Goal: Task Accomplishment & Management: Manage account settings

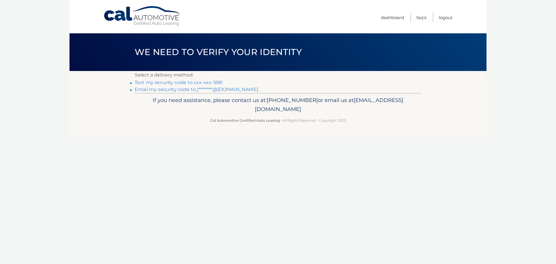
click at [215, 84] on link "Text my security code to xxx-xxx-1881" at bounding box center [179, 83] width 88 height 6
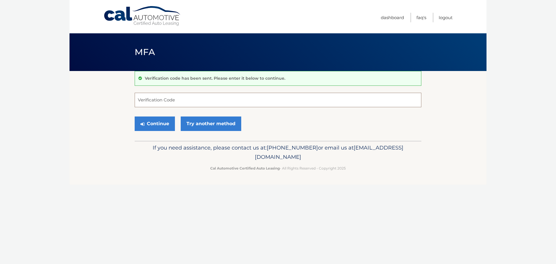
click at [194, 101] on input "Verification Code" at bounding box center [278, 100] width 287 height 14
type input "620140"
click at [158, 125] on button "Continue" at bounding box center [155, 123] width 40 height 14
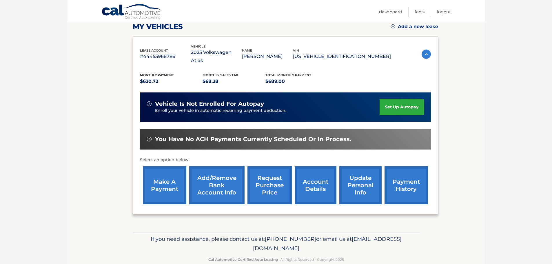
scroll to position [87, 0]
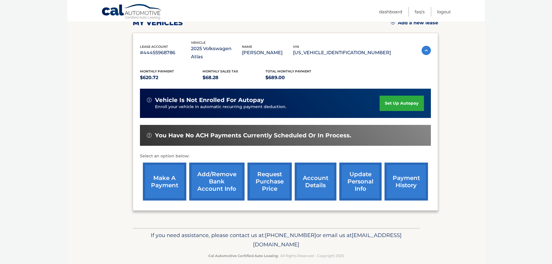
click at [406, 176] on link "payment history" at bounding box center [406, 182] width 43 height 38
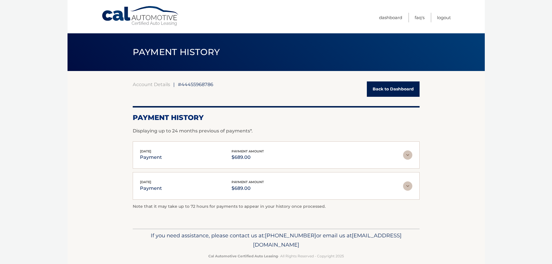
click at [386, 86] on link "Back to Dashboard" at bounding box center [393, 88] width 53 height 15
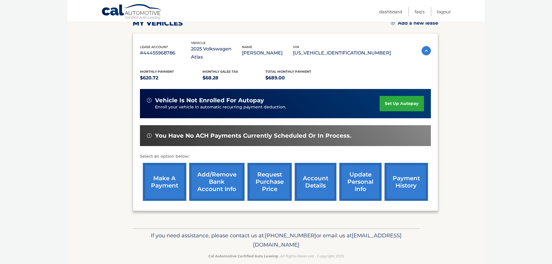
scroll to position [87, 0]
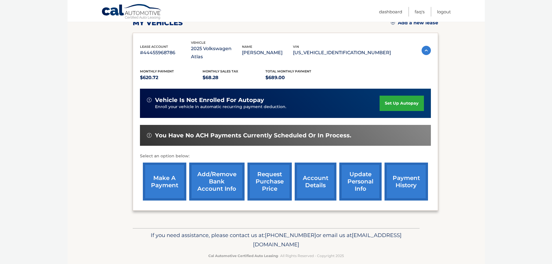
click at [321, 181] on link "account details" at bounding box center [316, 182] width 42 height 38
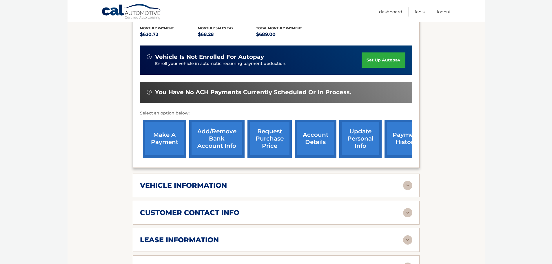
scroll to position [145, 0]
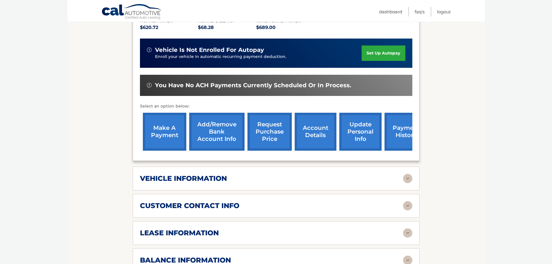
click at [409, 174] on img at bounding box center [407, 178] width 9 height 9
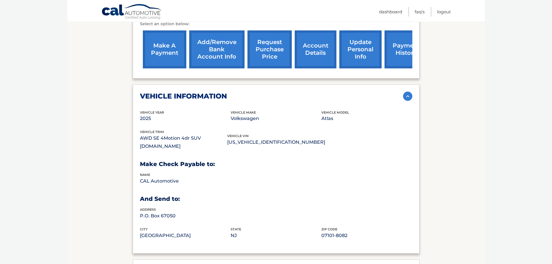
scroll to position [261, 0]
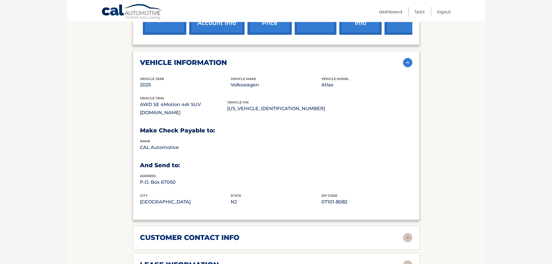
click at [406, 58] on img at bounding box center [407, 62] width 9 height 9
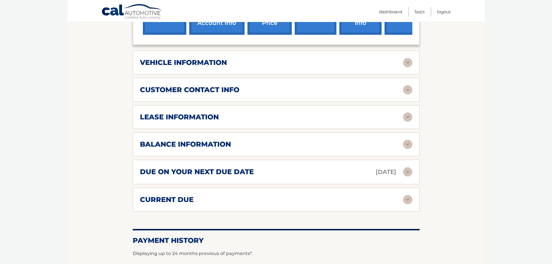
click at [409, 85] on img at bounding box center [407, 89] width 9 height 9
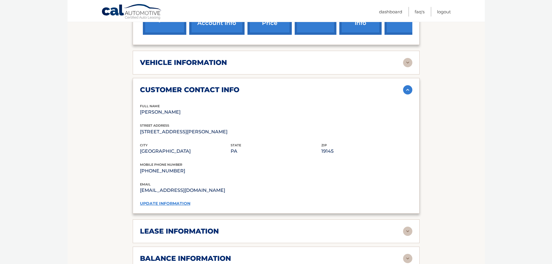
click at [409, 85] on img at bounding box center [407, 89] width 9 height 9
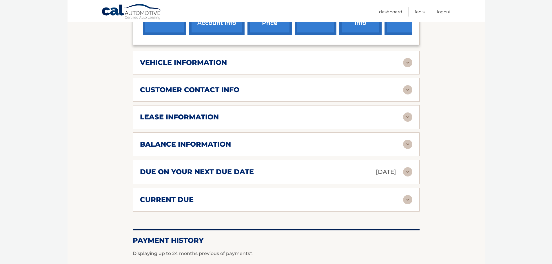
click at [408, 112] on img at bounding box center [407, 116] width 9 height 9
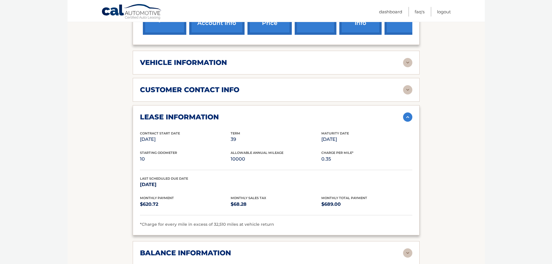
click at [408, 112] on img at bounding box center [407, 116] width 9 height 9
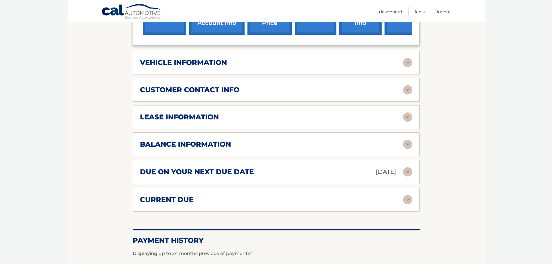
click at [408, 140] on img at bounding box center [407, 144] width 9 height 9
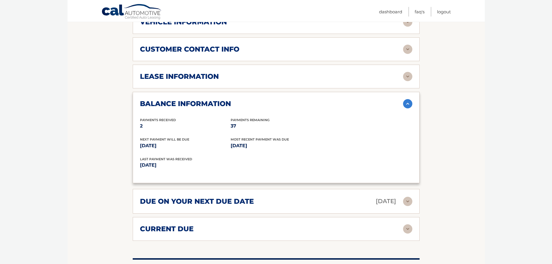
scroll to position [406, 0]
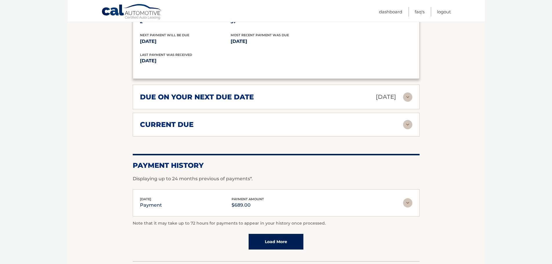
click at [408, 92] on img at bounding box center [407, 96] width 9 height 9
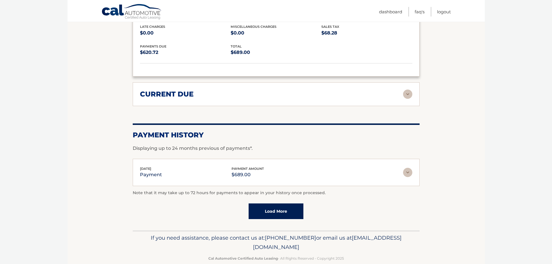
click at [408, 90] on img at bounding box center [407, 94] width 9 height 9
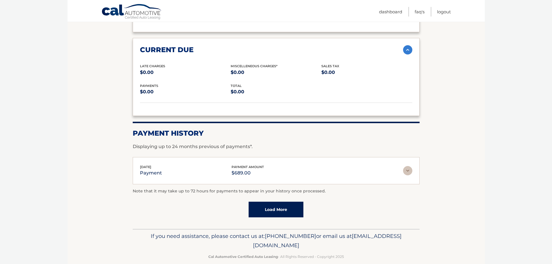
scroll to position [538, 0]
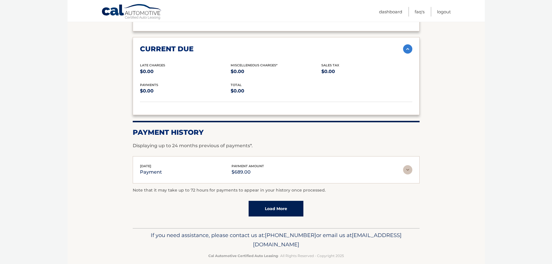
click at [407, 165] on img at bounding box center [407, 169] width 9 height 9
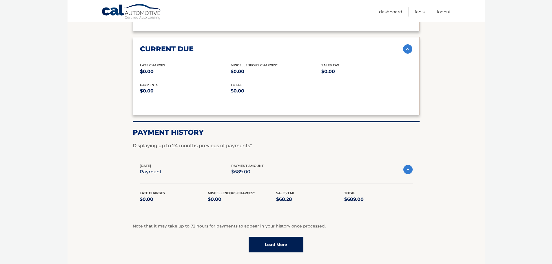
scroll to position [574, 0]
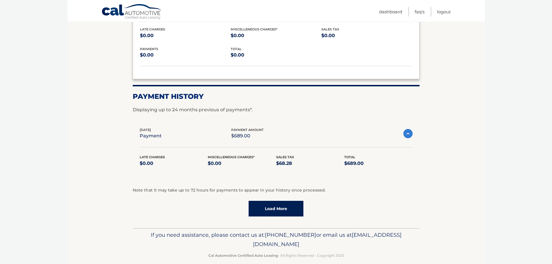
click at [278, 203] on link "Load More" at bounding box center [276, 209] width 55 height 16
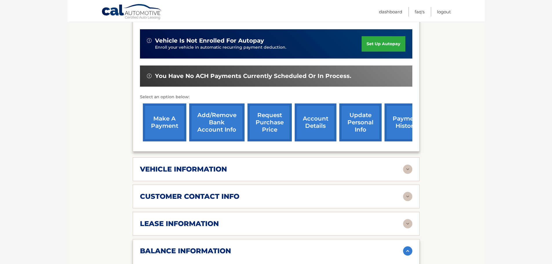
scroll to position [0, 0]
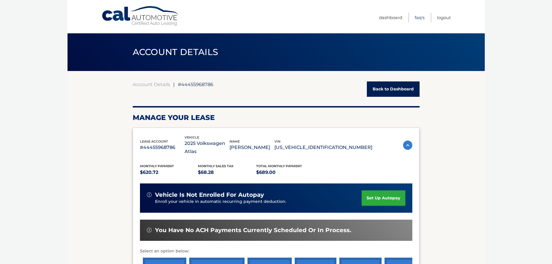
click at [415, 18] on link "FAQ's" at bounding box center [420, 18] width 10 height 10
click at [385, 90] on link "Back to Dashboard" at bounding box center [393, 88] width 53 height 15
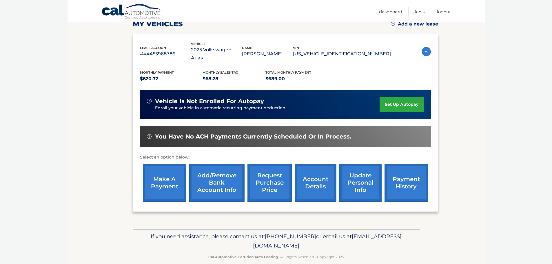
scroll to position [87, 0]
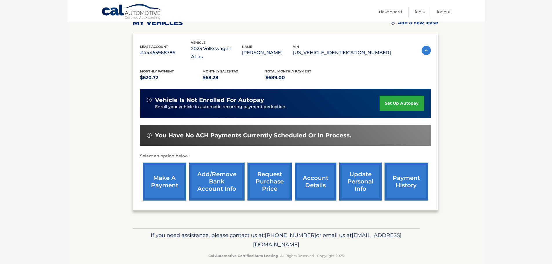
click at [154, 179] on link "make a payment" at bounding box center [164, 182] width 43 height 38
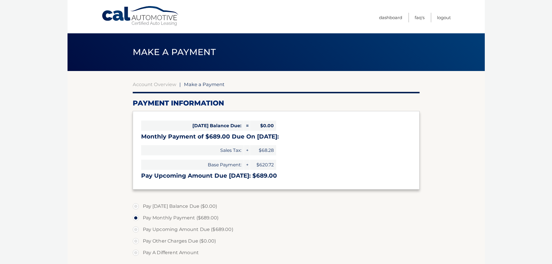
select select "OWFkZTM0MTYtMWMzMy00ZWE0LTk1NWUtMTIzZWI3MDEyNDZl"
